Goal: Task Accomplishment & Management: Manage account settings

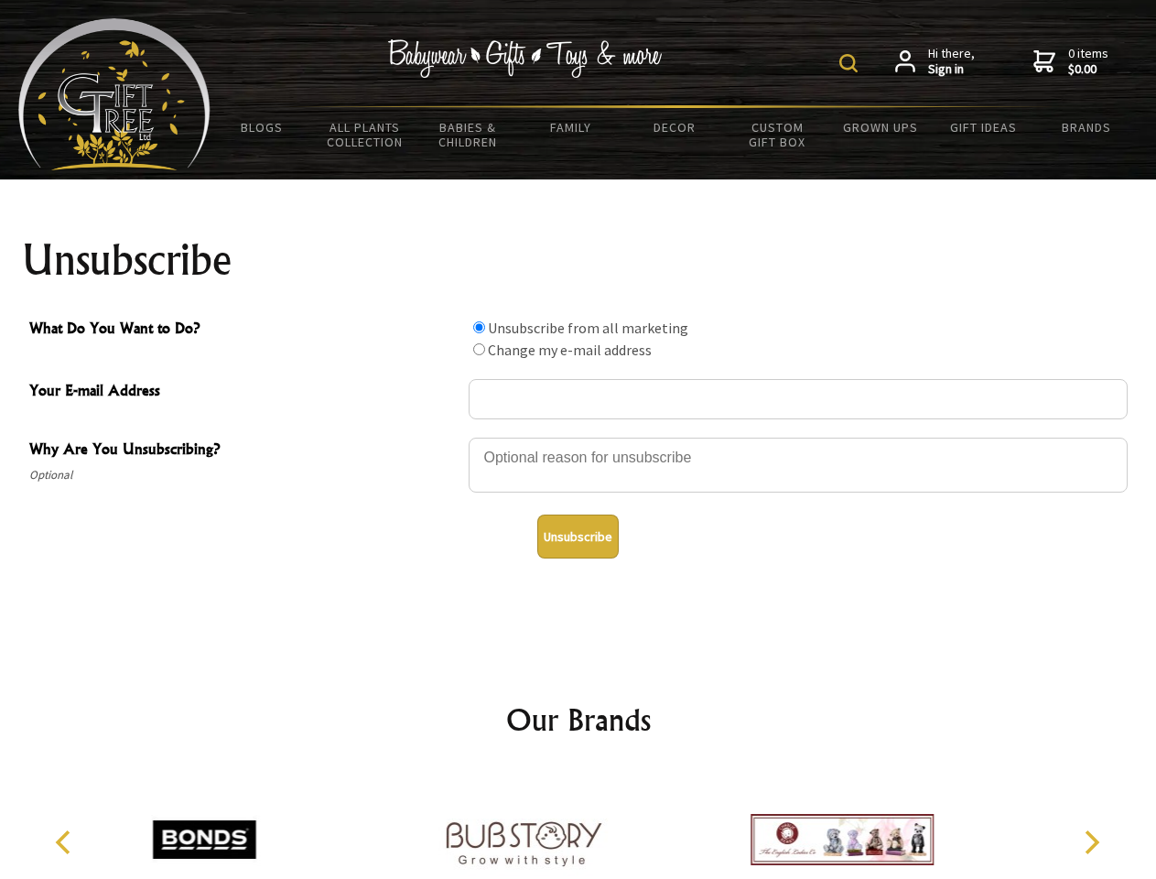
click at [851, 63] on img at bounding box center [848, 63] width 18 height 18
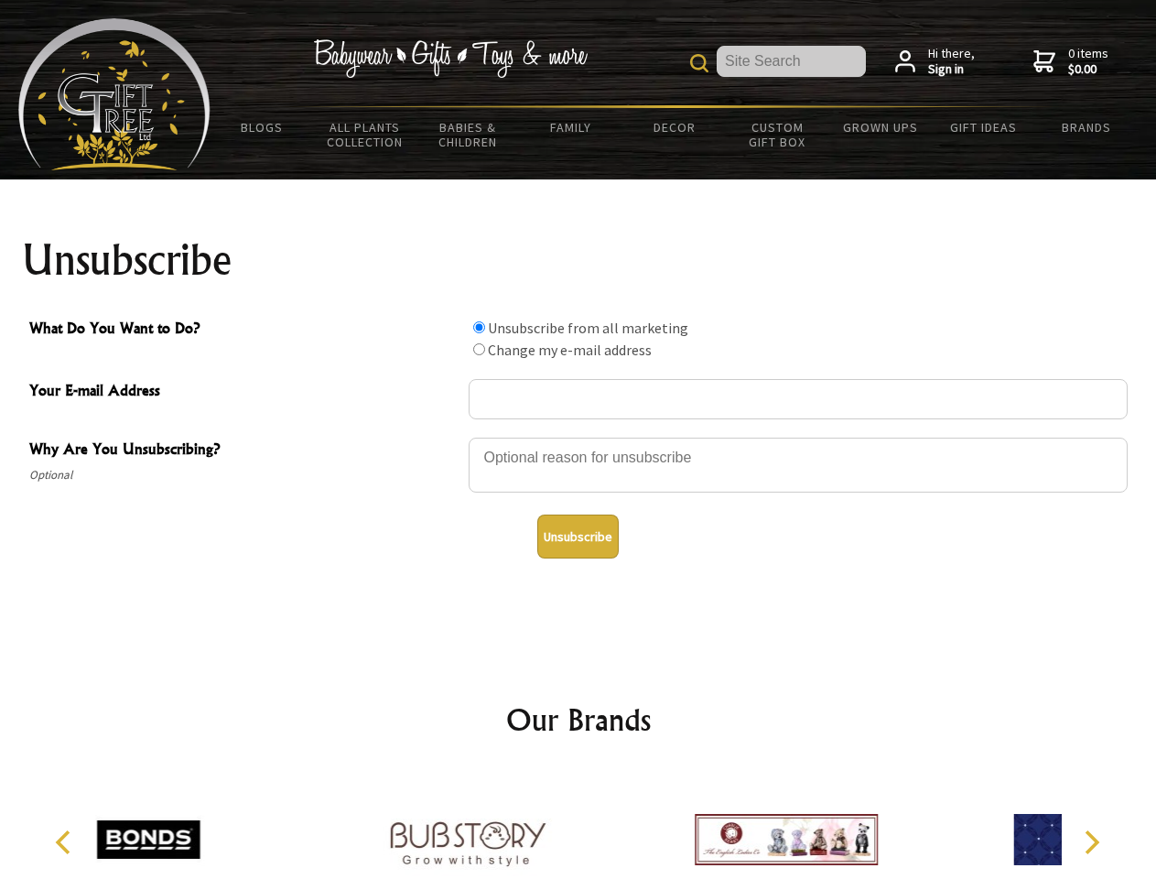
click at [578, 437] on div at bounding box center [798, 468] width 659 height 64
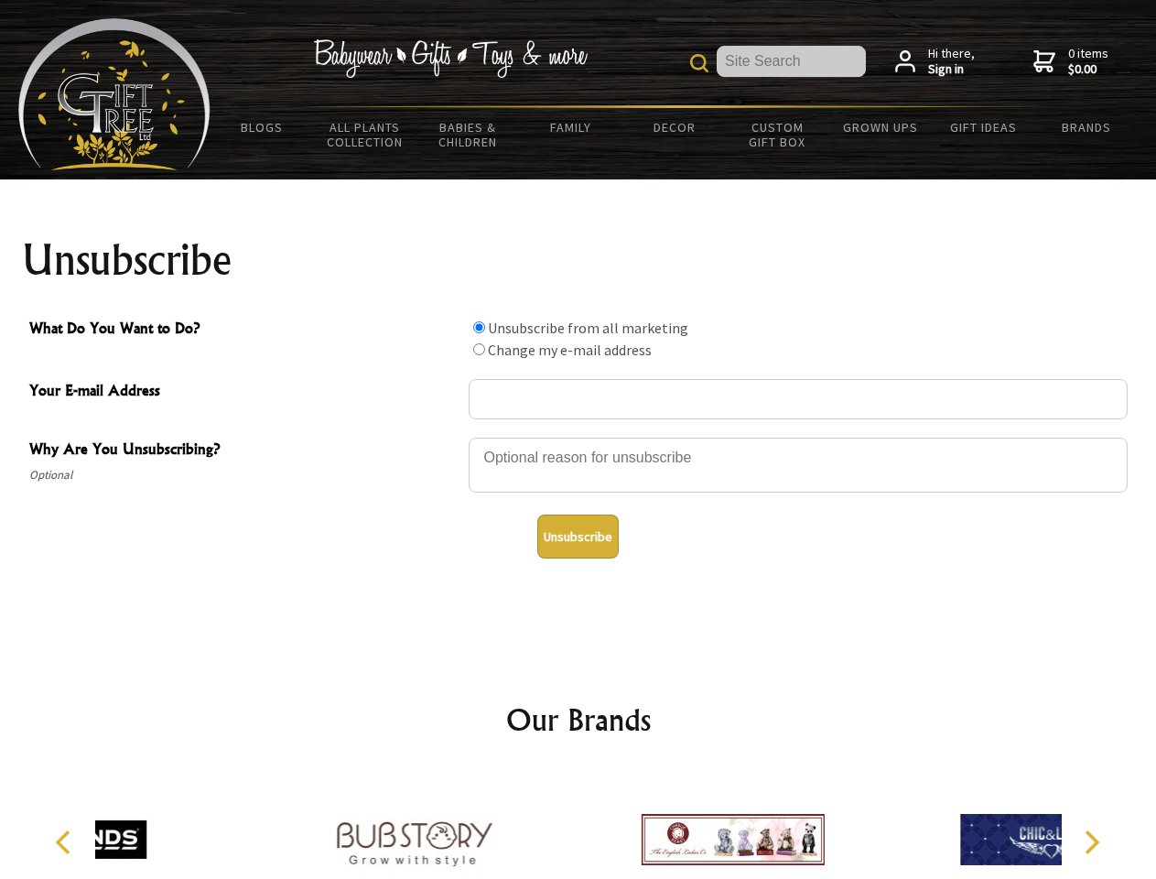
click at [479, 327] on input "What Do You Want to Do?" at bounding box center [479, 327] width 12 height 12
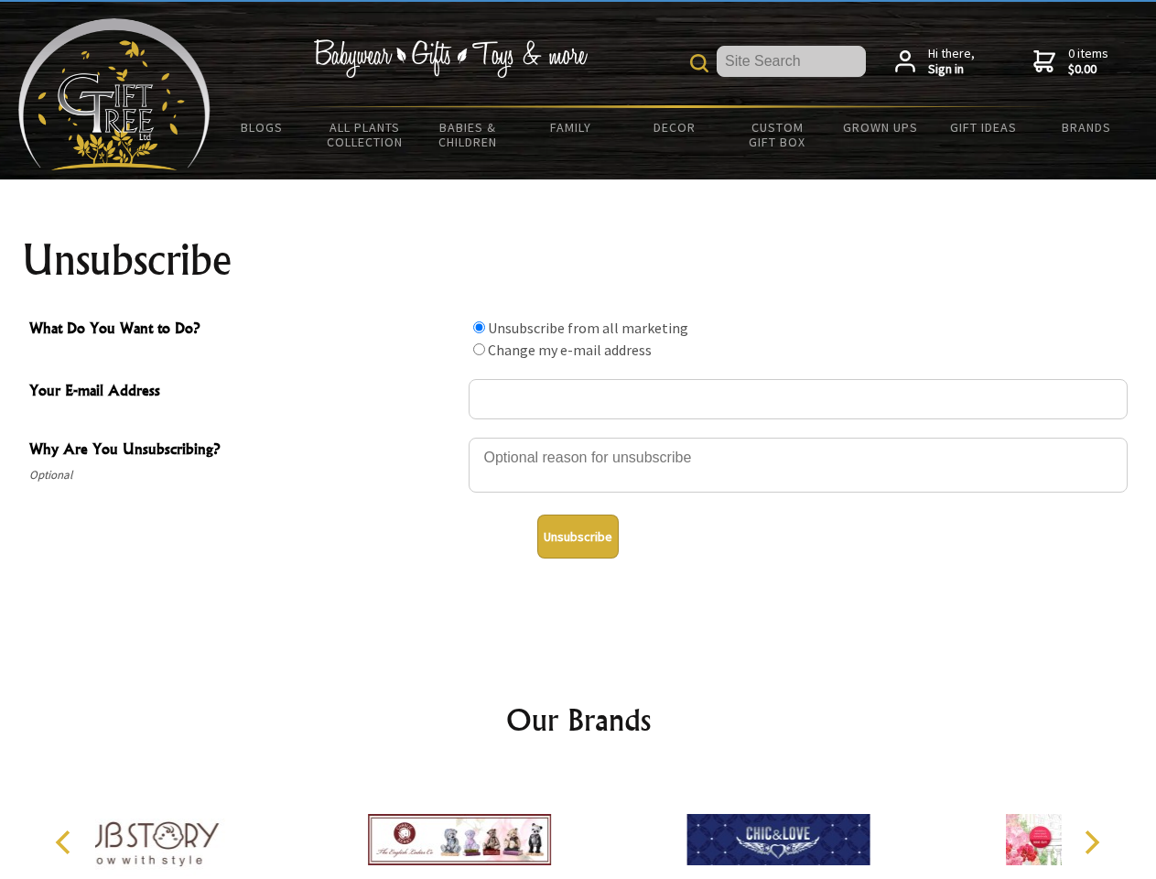
click at [479, 349] on input "What Do You Want to Do?" at bounding box center [479, 349] width 12 height 12
radio input "true"
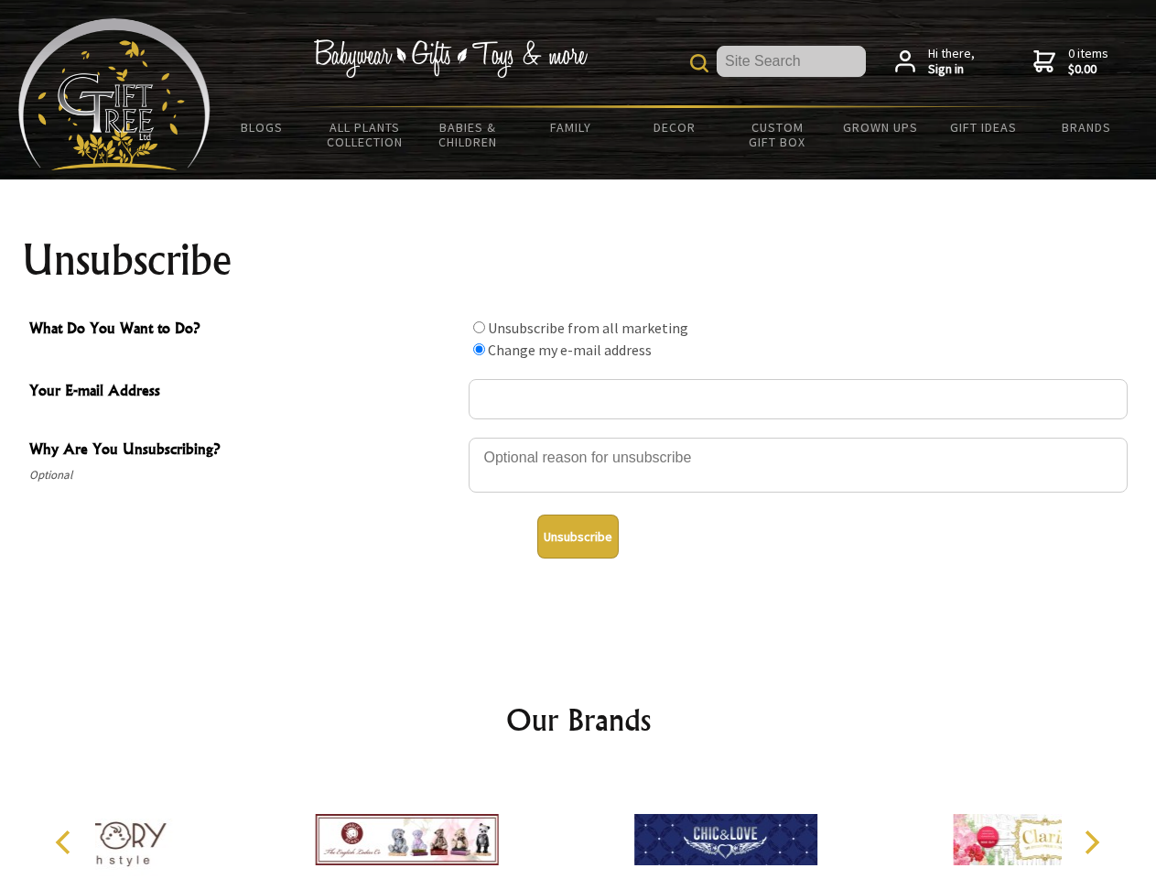
click at [577, 536] on button "Unsubscribe" at bounding box center [577, 536] width 81 height 44
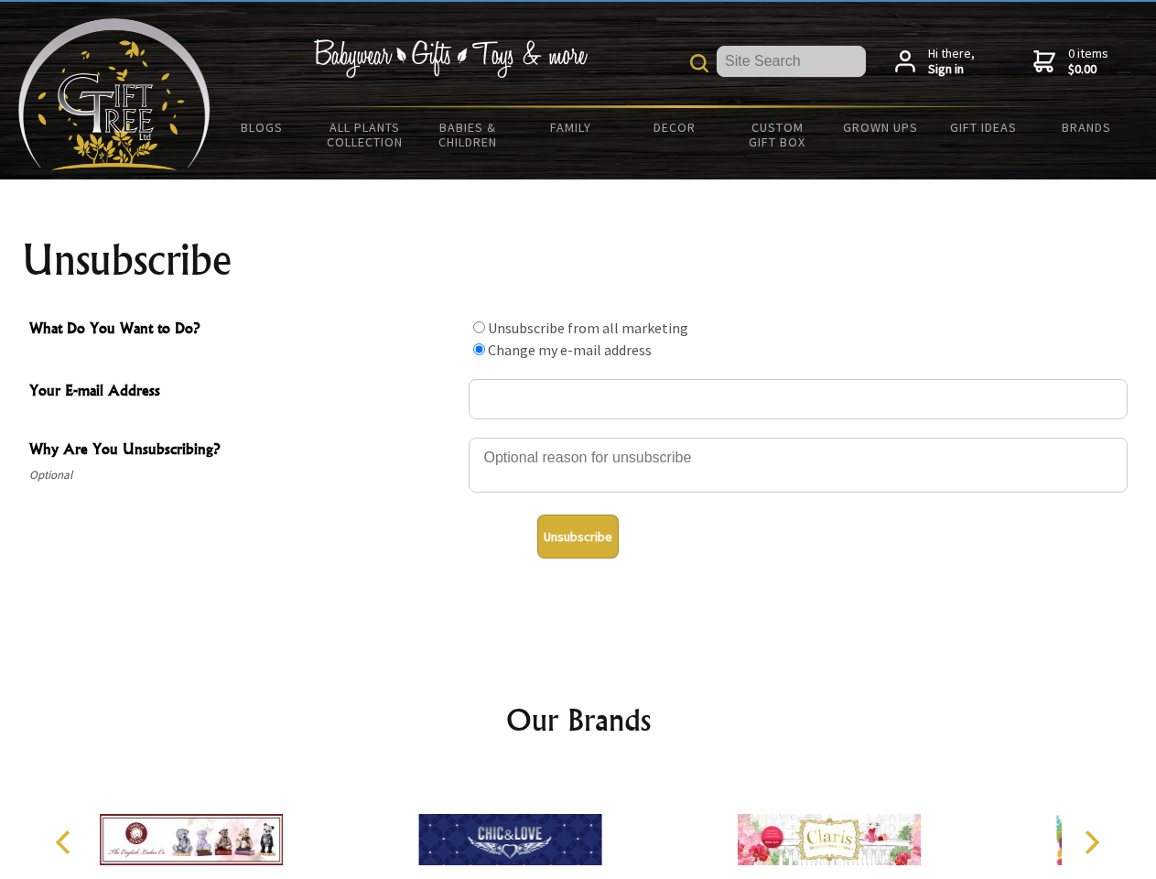
click at [66, 842] on icon "Previous" at bounding box center [65, 842] width 24 height 24
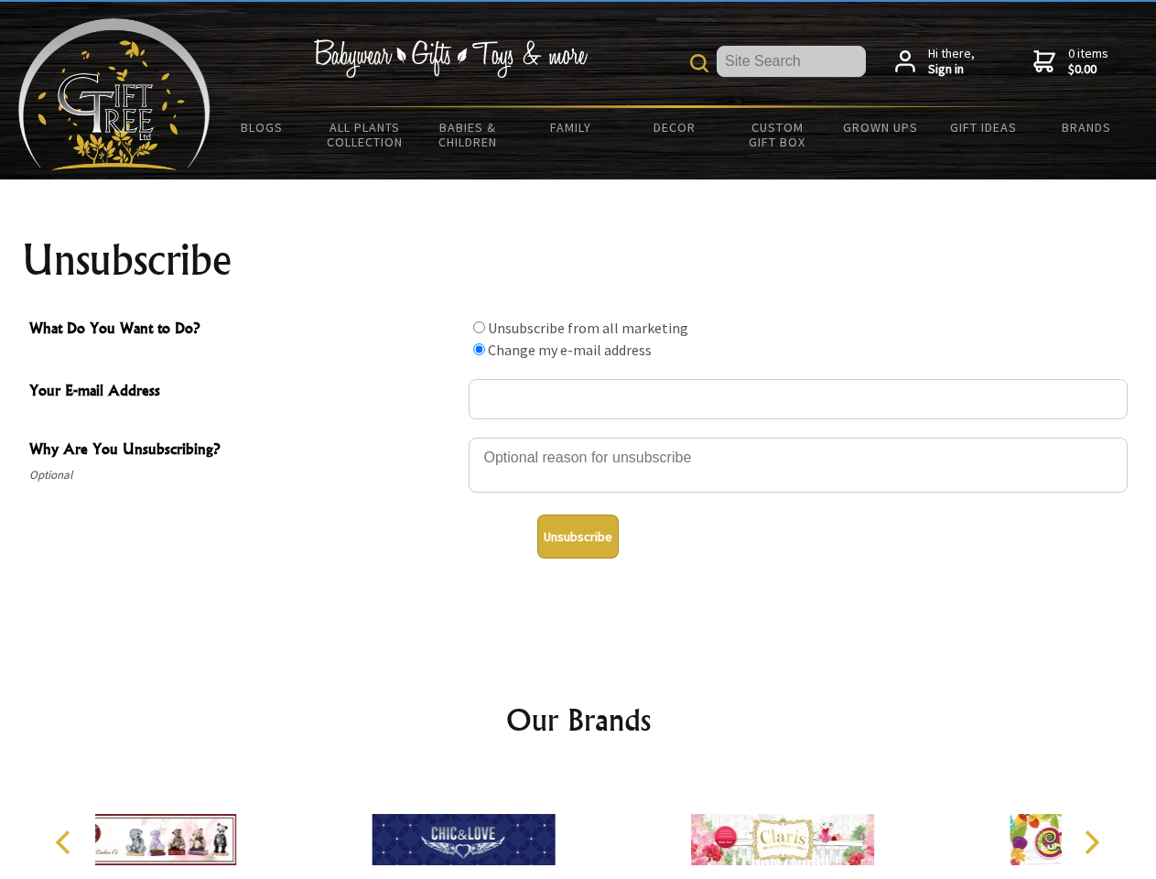
click at [1091, 842] on icon "Next" at bounding box center [1090, 842] width 24 height 24
